Goal: Subscribe to service/newsletter

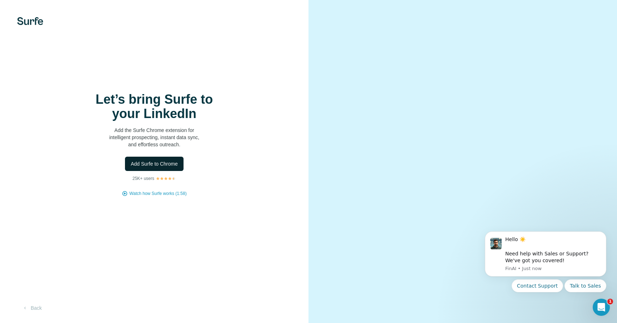
click at [157, 165] on span "Add Surfe to Chrome" at bounding box center [154, 163] width 47 height 7
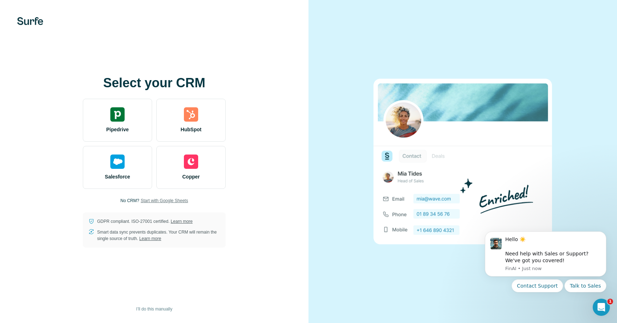
click at [169, 201] on span "Start with Google Sheets" at bounding box center [165, 200] width 48 height 6
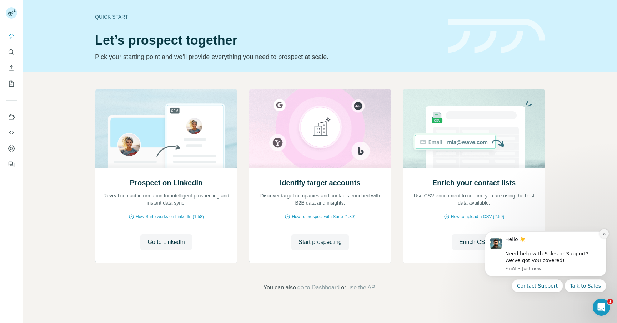
click at [604, 235] on icon "Dismiss notification" at bounding box center [605, 233] width 4 height 4
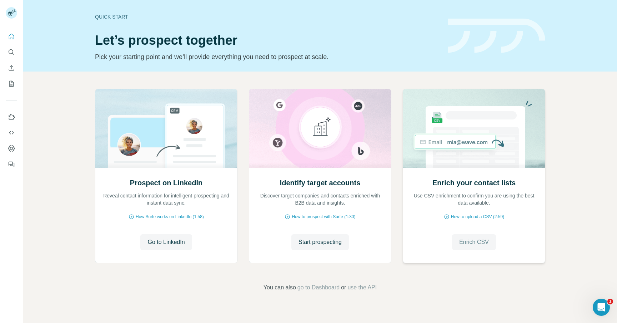
click at [466, 243] on span "Enrich CSV" at bounding box center [474, 242] width 30 height 9
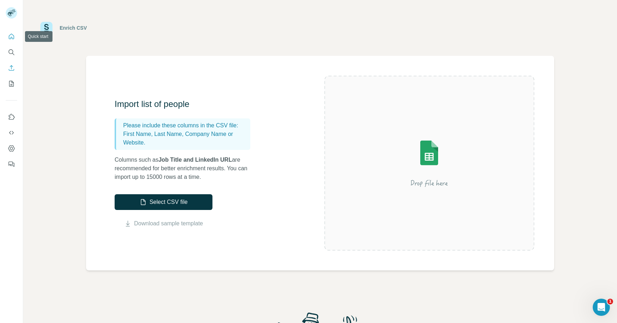
click at [11, 38] on icon "Quick start" at bounding box center [11, 36] width 7 height 7
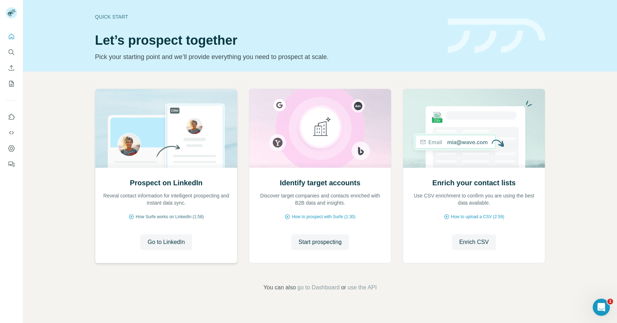
click at [183, 216] on span "How Surfe works on LinkedIn (1:58)" at bounding box center [170, 216] width 68 height 6
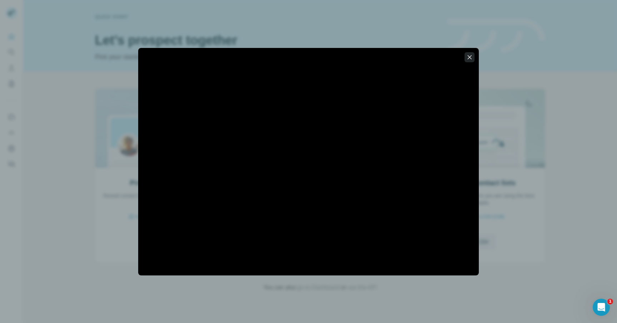
click at [471, 59] on icon "button" at bounding box center [469, 57] width 7 height 7
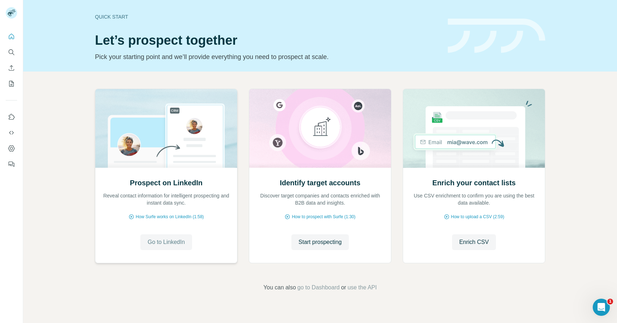
click at [173, 238] on span "Go to LinkedIn" at bounding box center [166, 242] width 37 height 9
